Goal: Check status: Check status

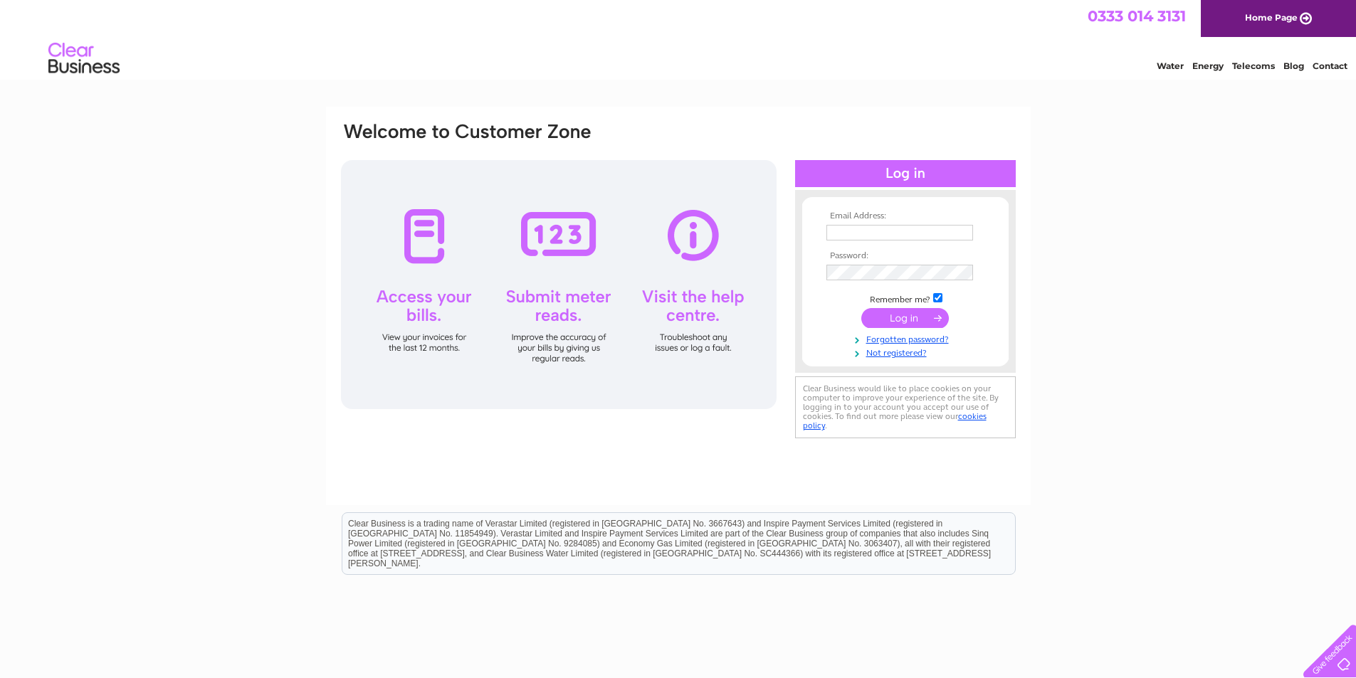
type input "afilby@hotmail.co.uk"
click at [912, 319] on input "submit" at bounding box center [905, 318] width 88 height 20
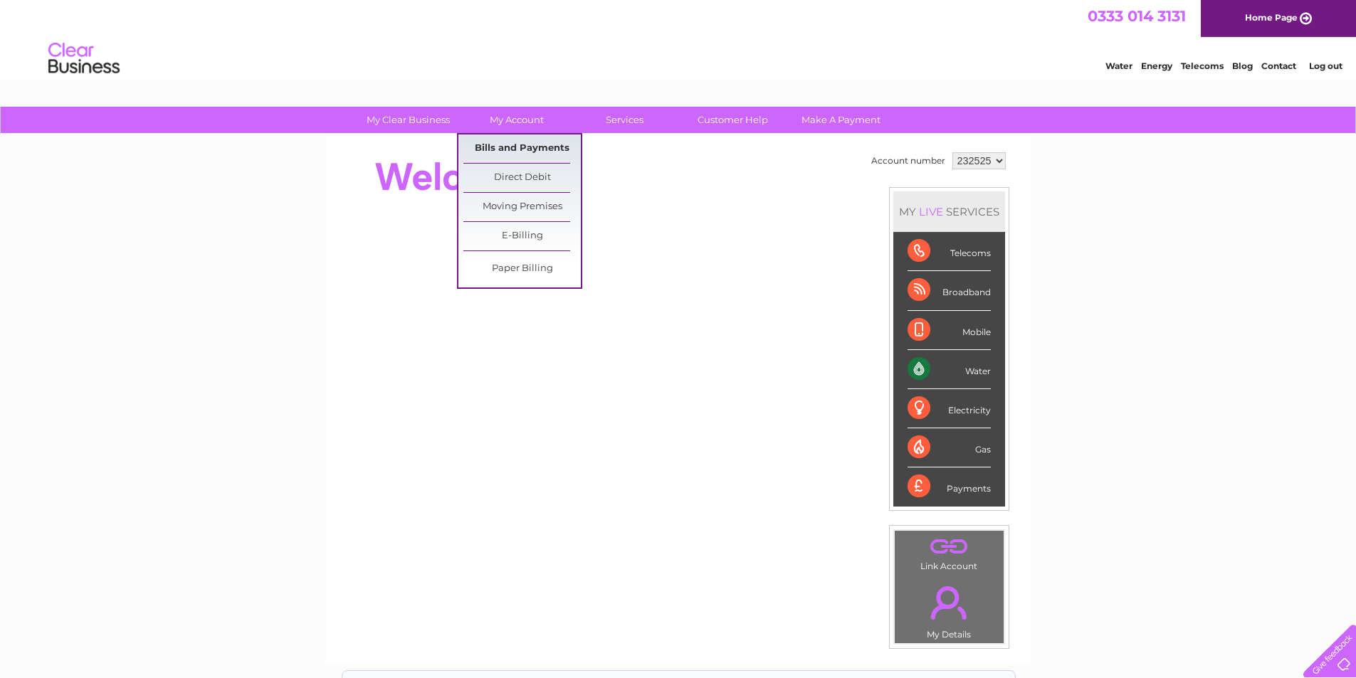
click at [532, 151] on link "Bills and Payments" at bounding box center [521, 148] width 117 height 28
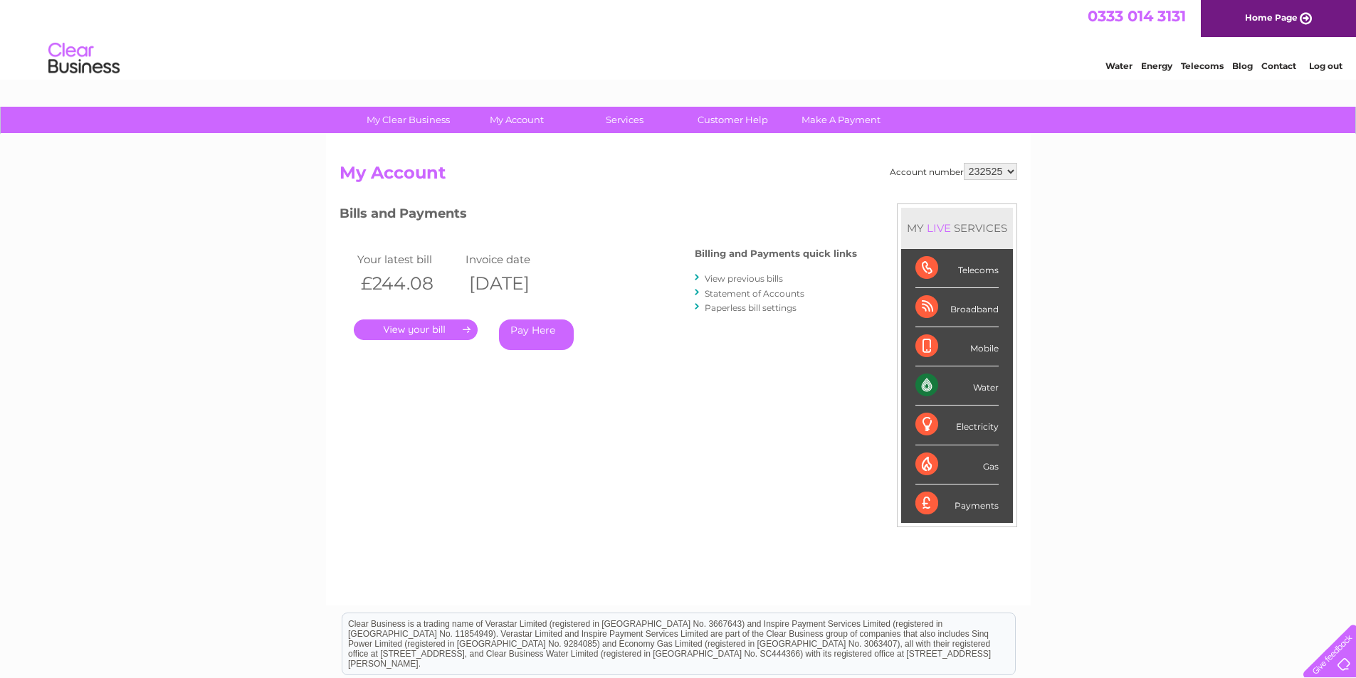
click at [418, 328] on link "." at bounding box center [416, 329] width 124 height 21
